Goal: Contribute content: Contribute content

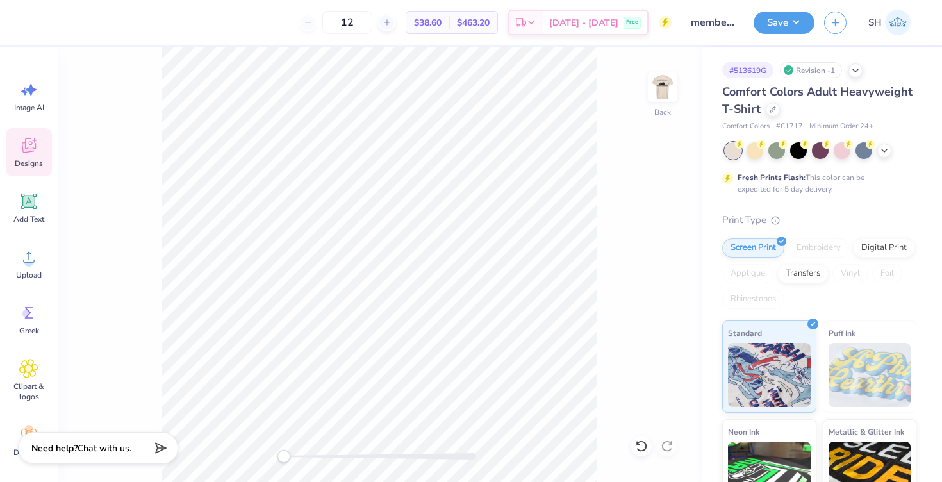
click at [22, 145] on icon at bounding box center [28, 145] width 19 height 19
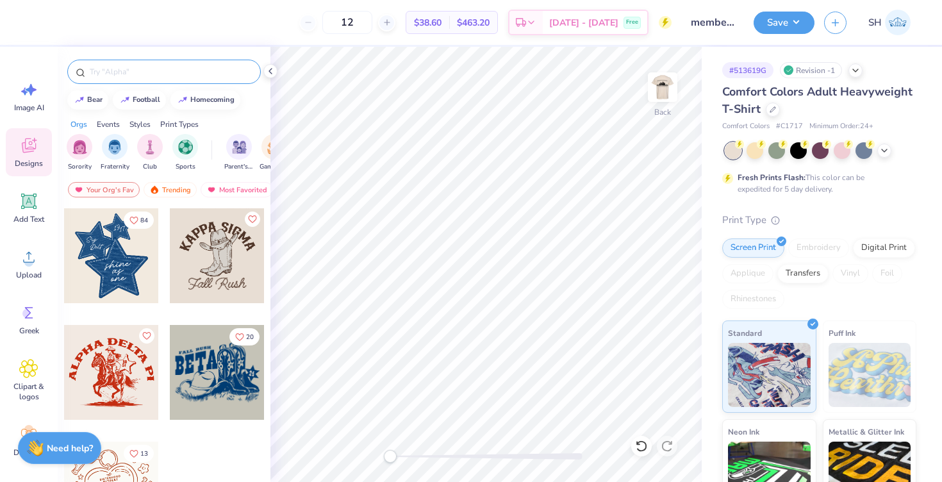
click at [128, 67] on input "text" at bounding box center [170, 71] width 164 height 13
type input "balloons"
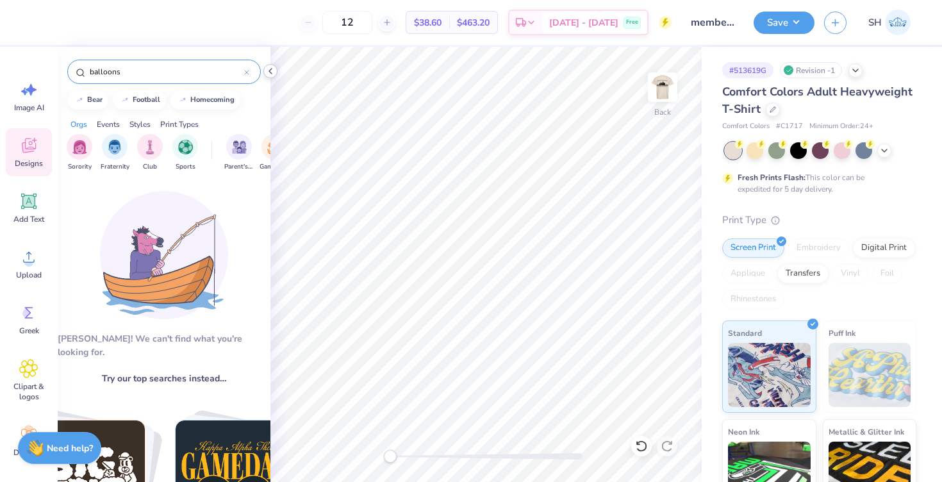
click at [265, 69] on icon at bounding box center [270, 71] width 10 height 10
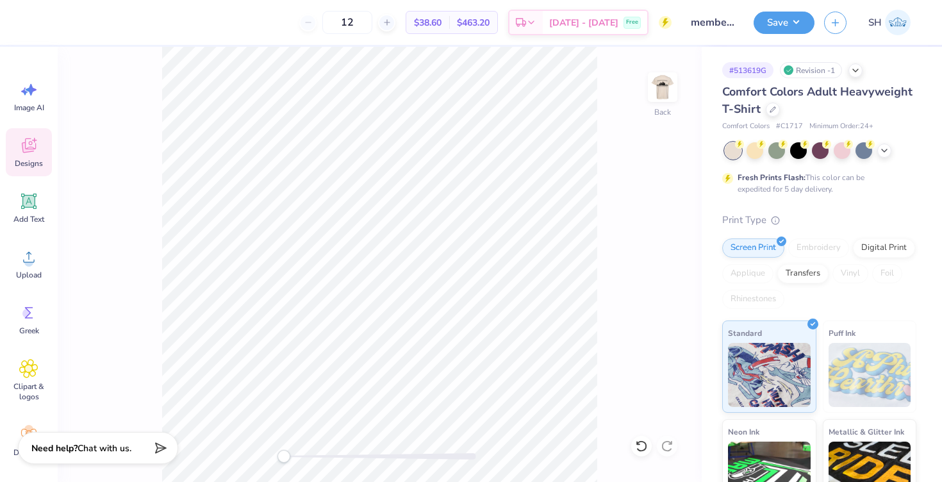
click at [37, 153] on icon at bounding box center [28, 145] width 19 height 19
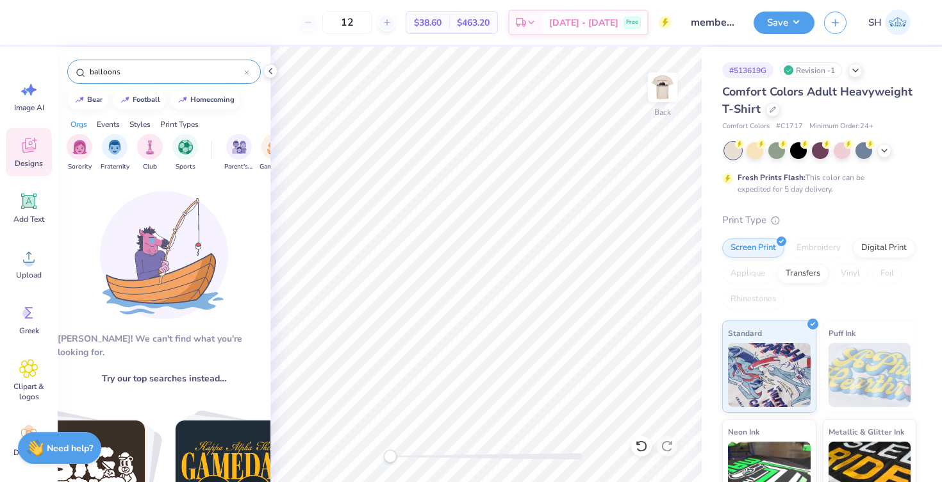
click at [247, 74] on icon at bounding box center [246, 72] width 5 height 5
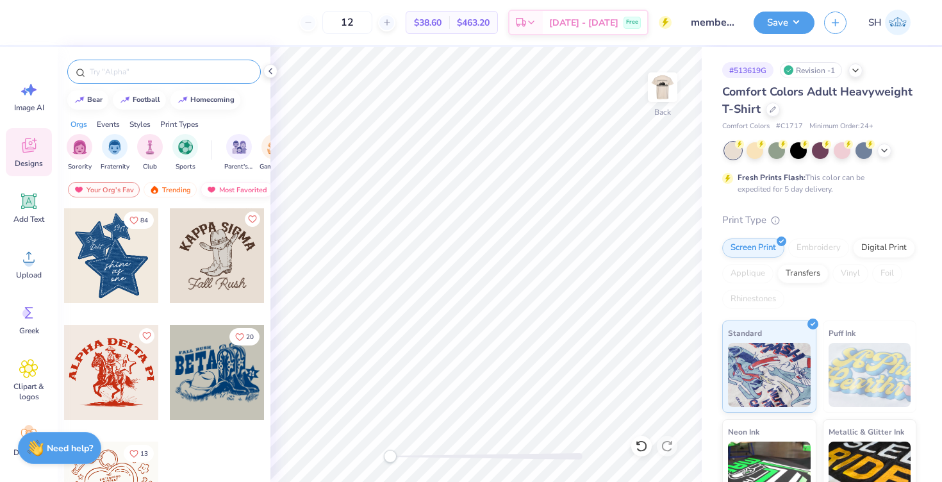
click at [222, 189] on div "Most Favorited" at bounding box center [237, 189] width 72 height 15
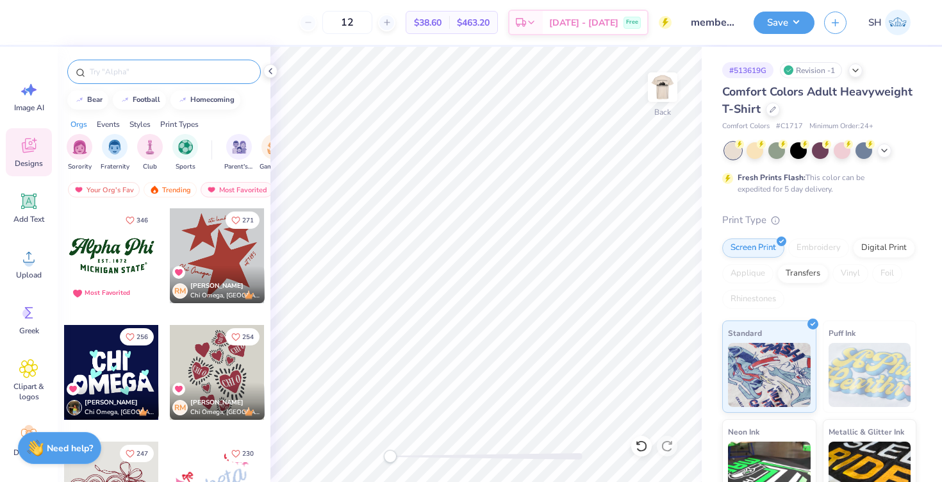
click at [119, 65] on input "text" at bounding box center [170, 71] width 164 height 13
type input "balloons"
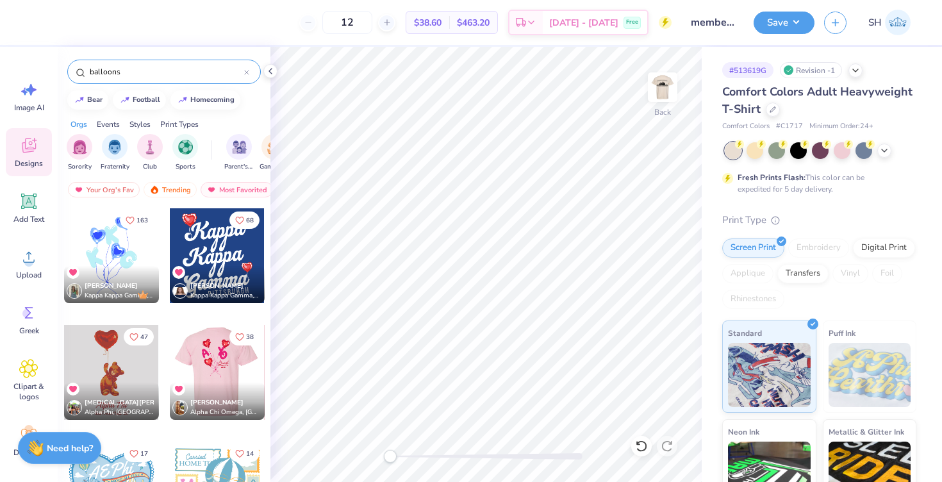
click at [208, 367] on div at bounding box center [216, 372] width 95 height 95
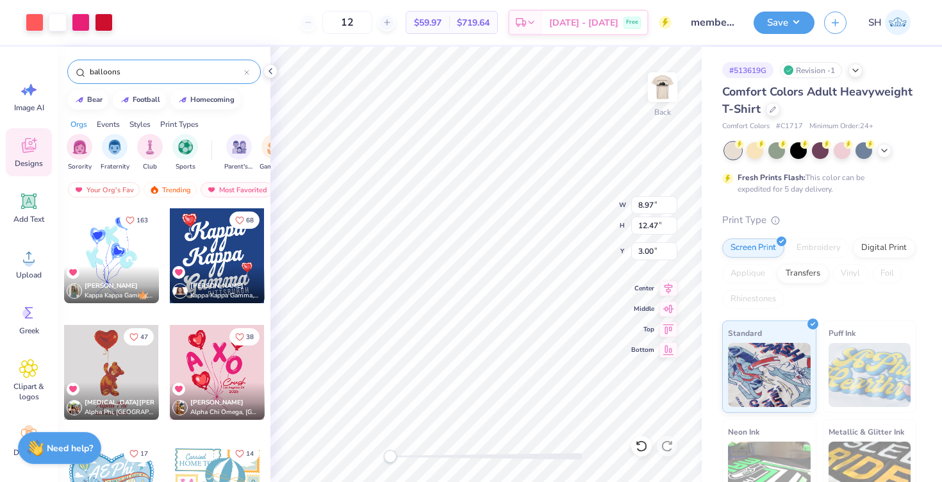
type input "4.68"
type input "6.51"
type input "8.96"
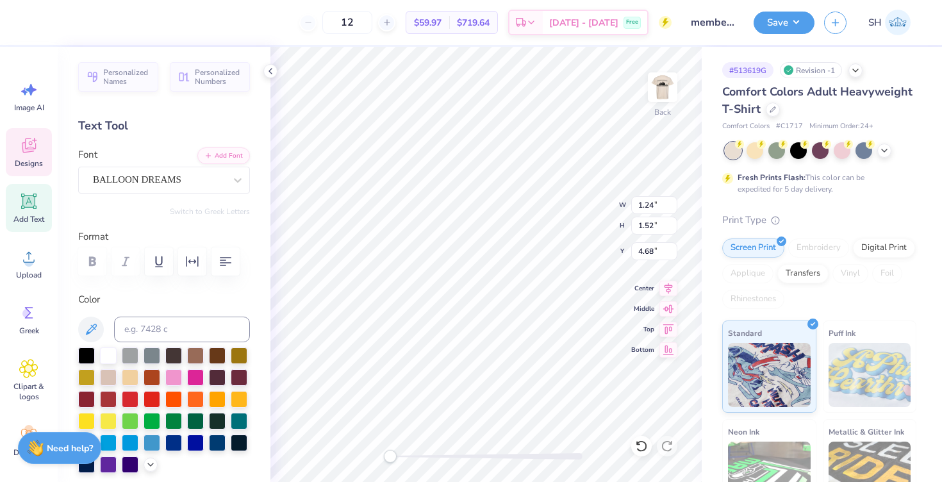
type textarea "W"
type input "1.05"
type input "1.51"
type input "3.84"
type textarea "I"
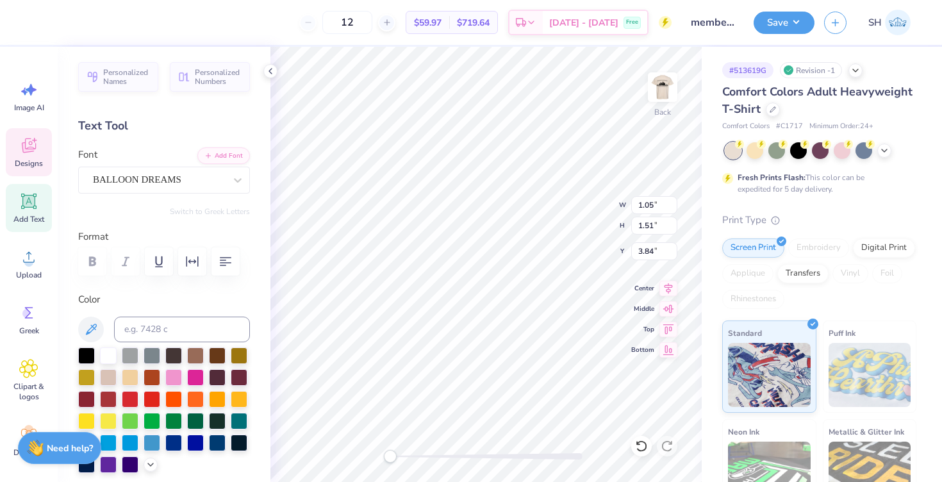
type input "1.24"
type input "1.41"
type input "4.98"
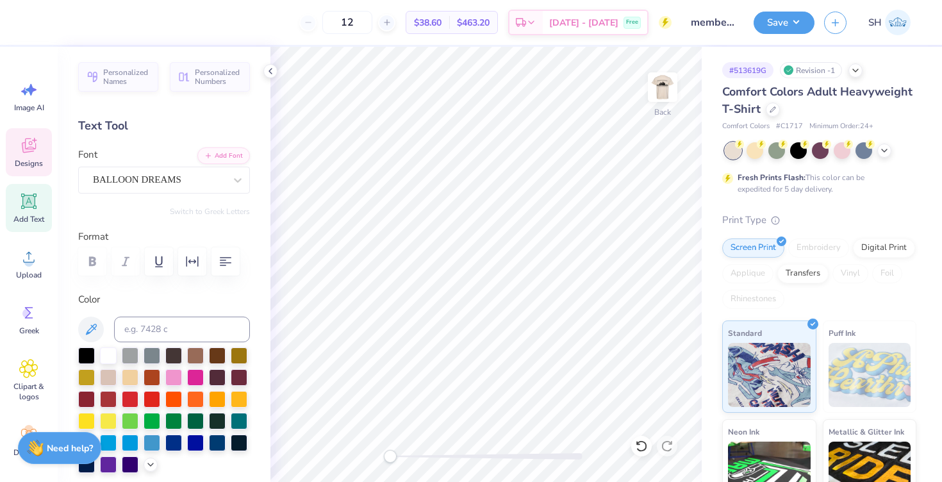
click at [30, 135] on div "Designs" at bounding box center [29, 152] width 46 height 48
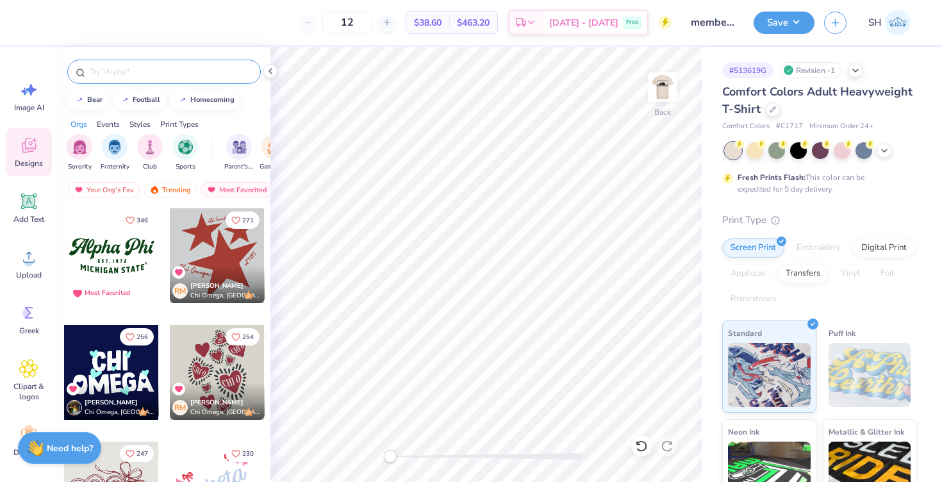
click at [138, 77] on input "text" at bounding box center [170, 71] width 164 height 13
click at [225, 191] on div "Most Favorited" at bounding box center [237, 189] width 72 height 15
click at [149, 76] on input "text" at bounding box center [170, 71] width 164 height 13
type input "balloons"
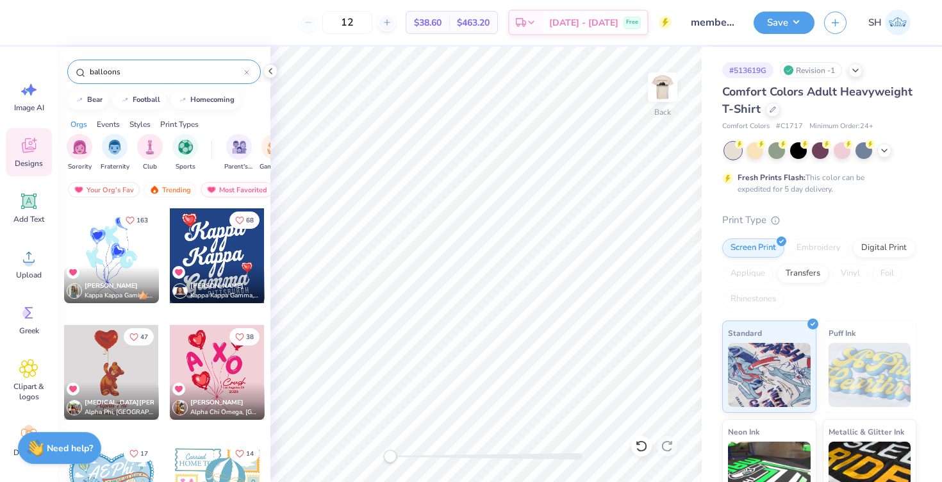
click at [136, 249] on div at bounding box center [111, 255] width 95 height 95
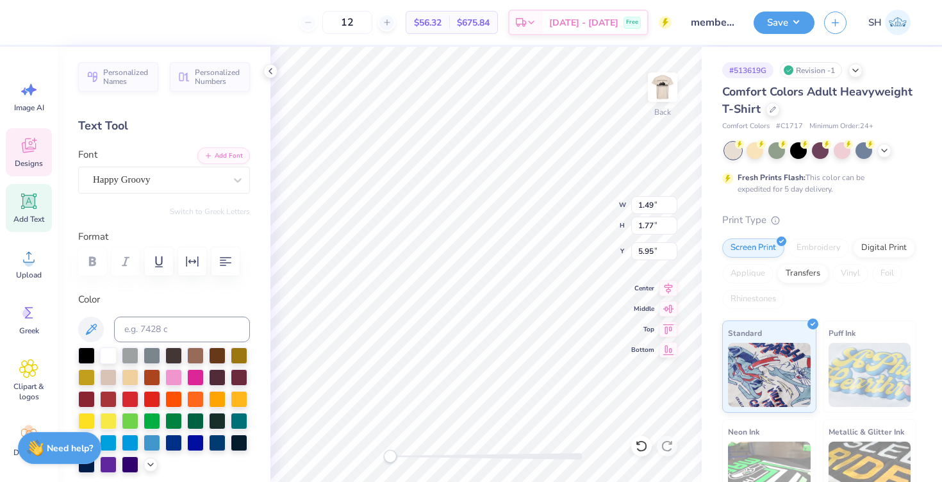
type textarea "W"
type input "1.24"
type input "1.69"
type input "4.04"
type textarea "I"
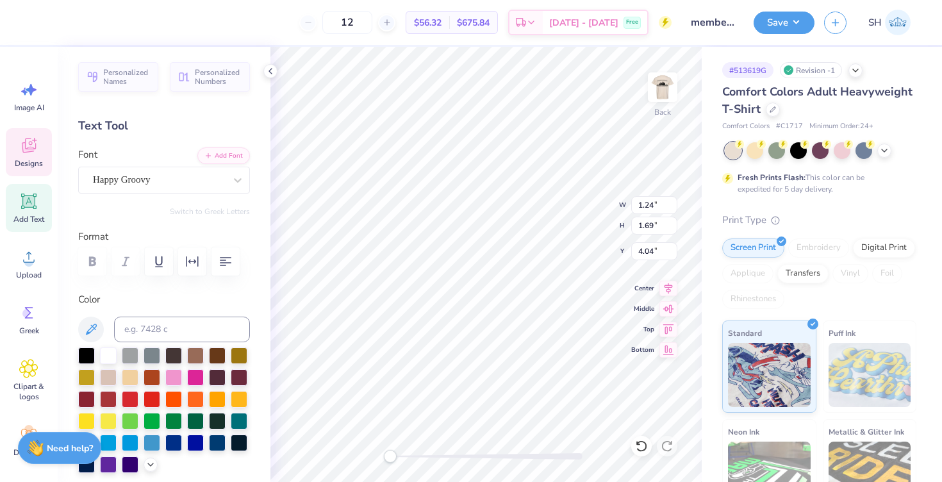
type input "1.49"
type input "1.53"
type input "6.24"
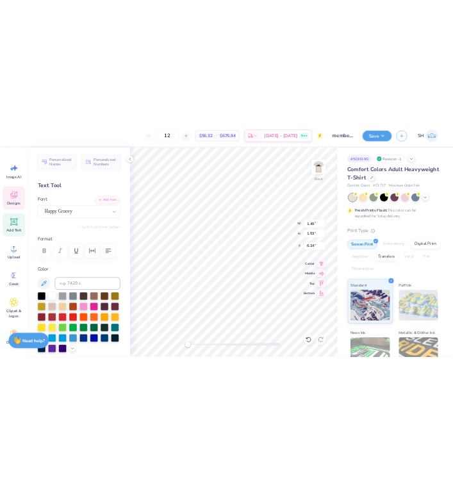
scroll to position [1, 0]
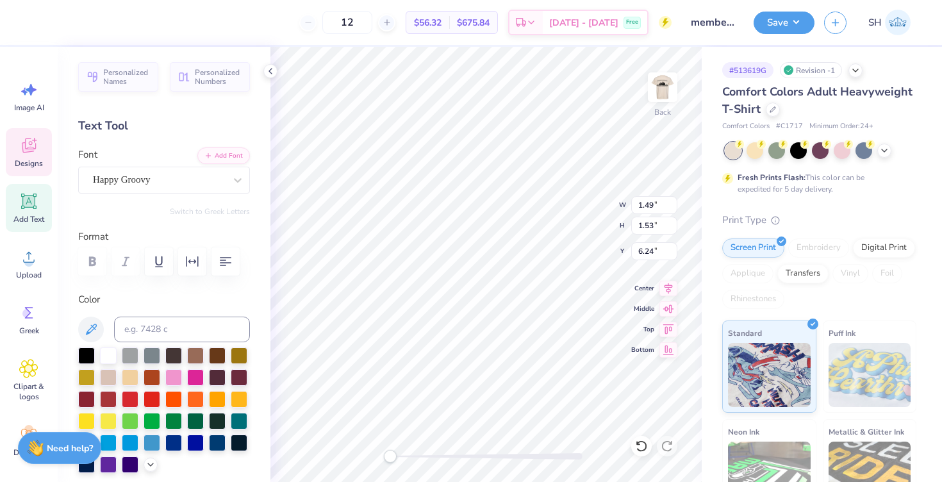
type textarea "B"
type input "3.27"
type input "2.58"
type input "4.45"
type input "3.94"
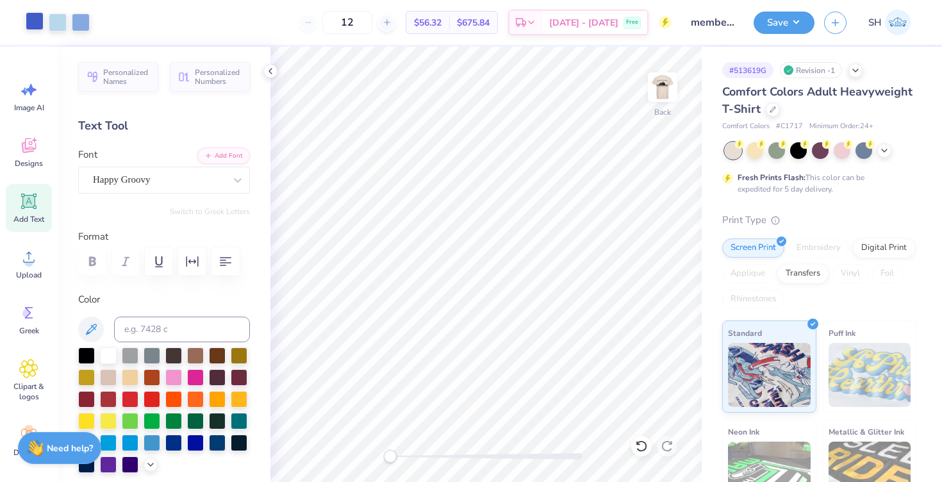
click at [38, 19] on div at bounding box center [35, 21] width 18 height 18
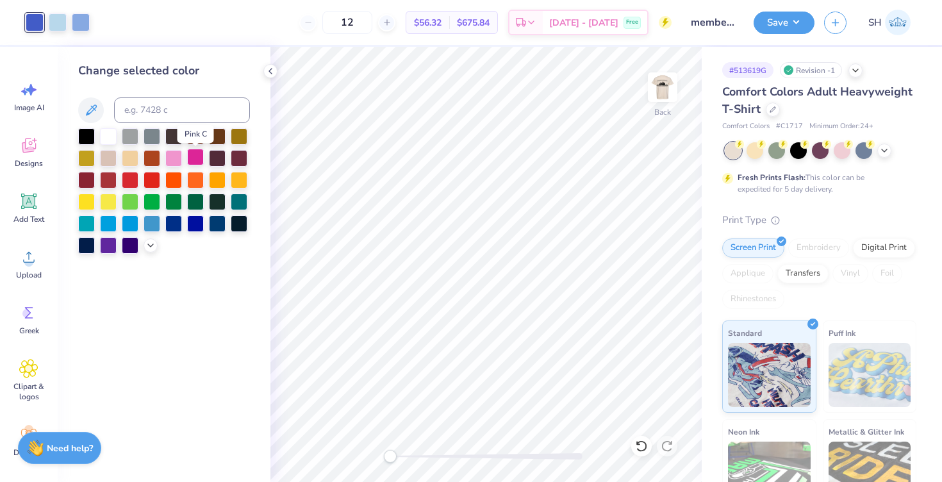
click at [197, 164] on div at bounding box center [195, 157] width 17 height 17
click at [61, 16] on div at bounding box center [58, 21] width 18 height 18
click at [174, 160] on div at bounding box center [173, 157] width 17 height 17
click at [78, 22] on div at bounding box center [81, 21] width 18 height 18
click at [177, 158] on div at bounding box center [173, 157] width 17 height 17
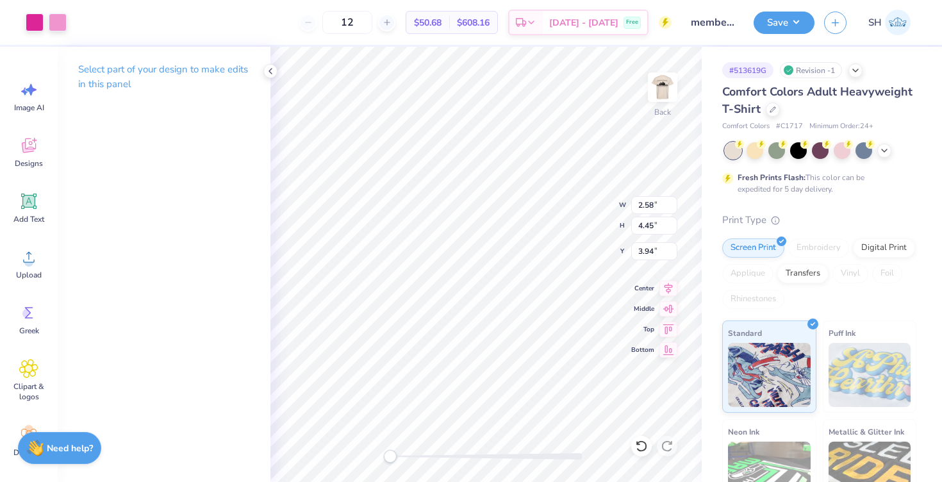
type input "3.00"
type input "3.53"
type input "6.09"
click at [665, 101] on img at bounding box center [662, 87] width 51 height 51
click at [35, 24] on div at bounding box center [35, 21] width 18 height 18
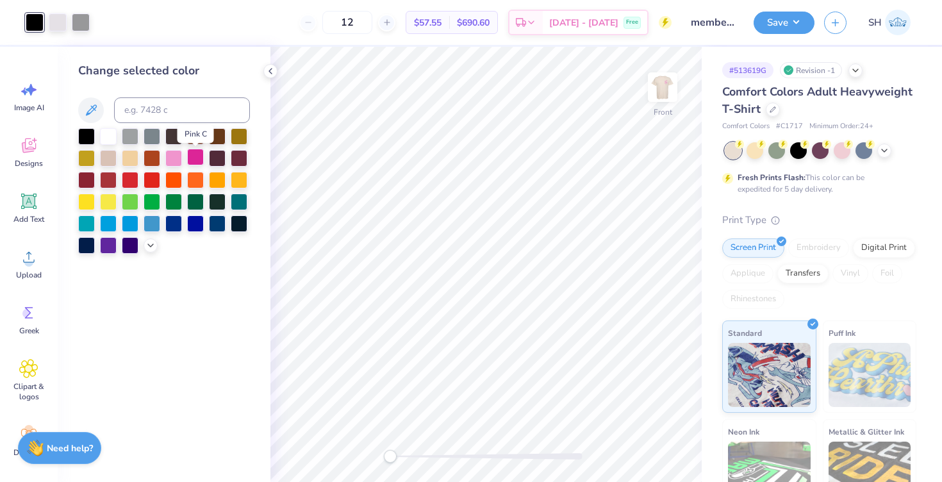
click at [196, 156] on div at bounding box center [195, 157] width 17 height 17
click at [60, 22] on div at bounding box center [58, 21] width 18 height 18
click at [198, 160] on div at bounding box center [195, 157] width 17 height 17
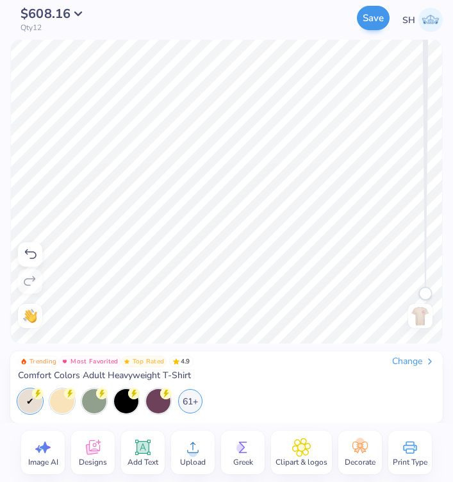
click at [378, 24] on button "Save" at bounding box center [373, 18] width 33 height 24
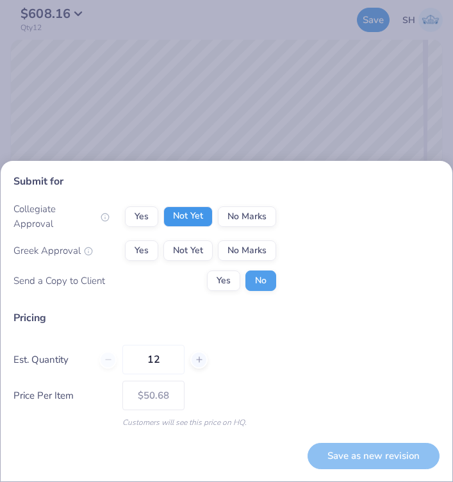
click at [204, 219] on button "Not Yet" at bounding box center [187, 216] width 49 height 21
click at [235, 250] on button "No Marks" at bounding box center [247, 250] width 58 height 21
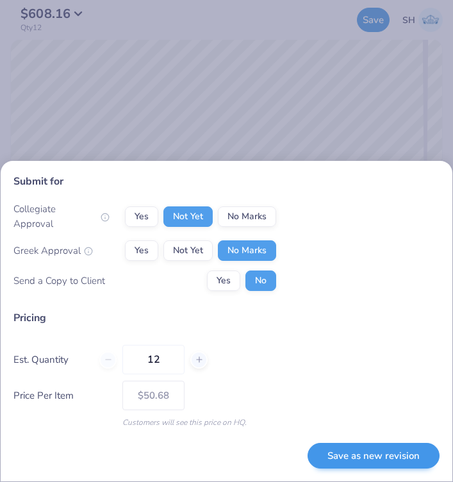
click at [380, 454] on button "Save as new revision" at bounding box center [374, 456] width 132 height 26
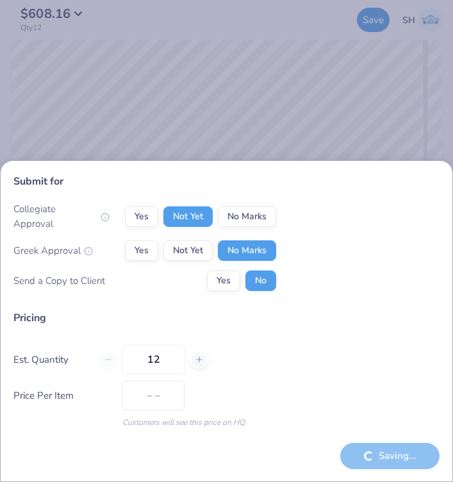
type input "$50.68"
